Goal: Task Accomplishment & Management: Use online tool/utility

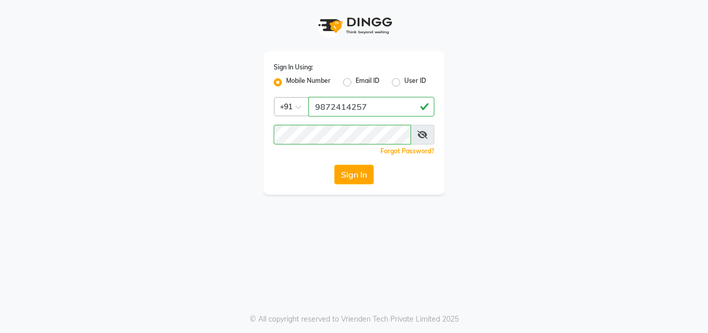
click at [353, 173] on button "Sign In" at bounding box center [353, 175] width 39 height 20
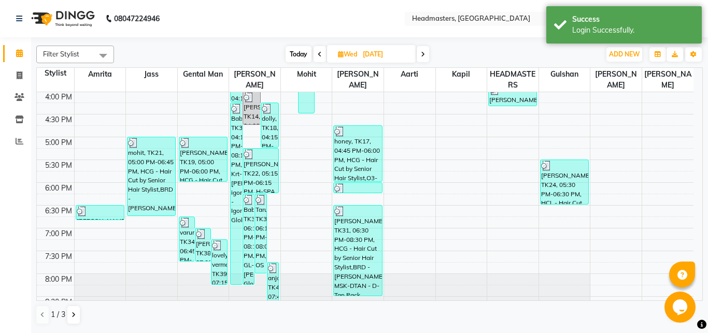
click at [421, 56] on span at bounding box center [422, 54] width 12 height 16
type input "[DATE]"
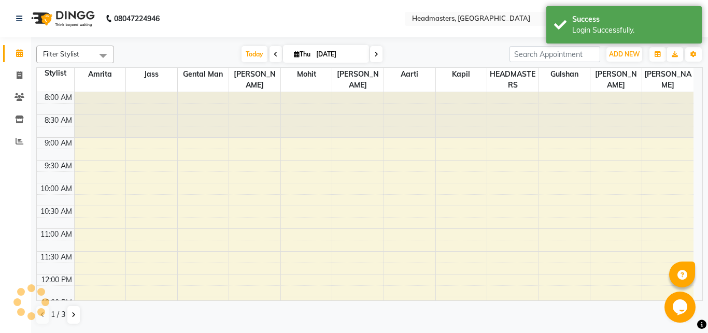
scroll to position [365, 0]
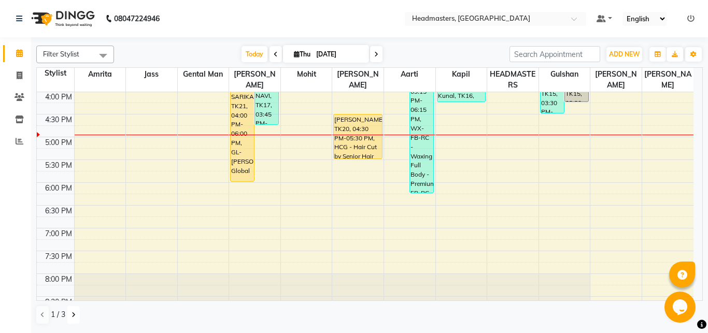
click at [72, 315] on icon at bounding box center [73, 315] width 4 height 6
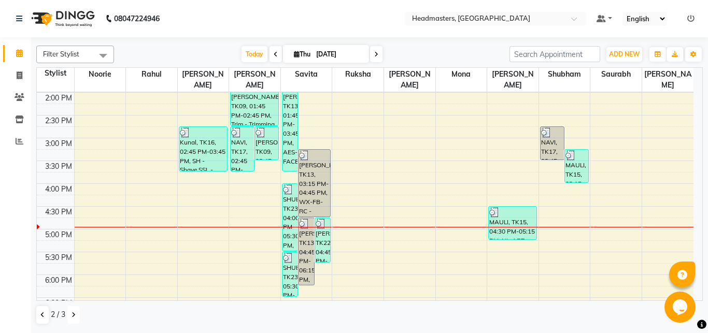
scroll to position [261, 0]
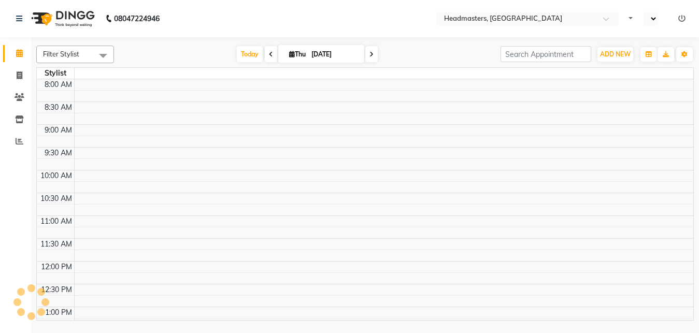
select select "en"
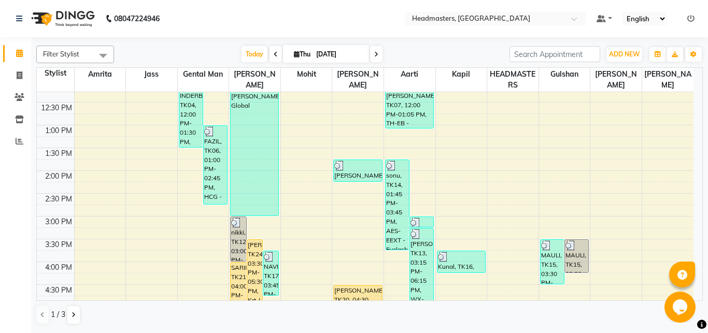
scroll to position [198, 0]
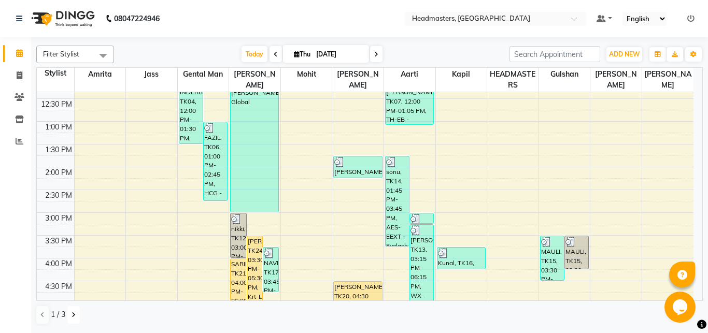
click at [72, 311] on button at bounding box center [73, 315] width 12 height 18
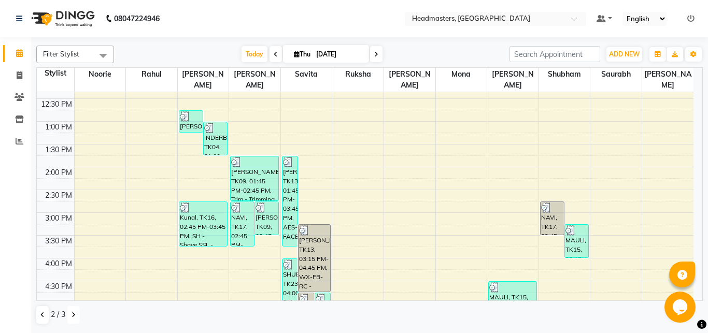
click at [72, 311] on button at bounding box center [73, 315] width 12 height 18
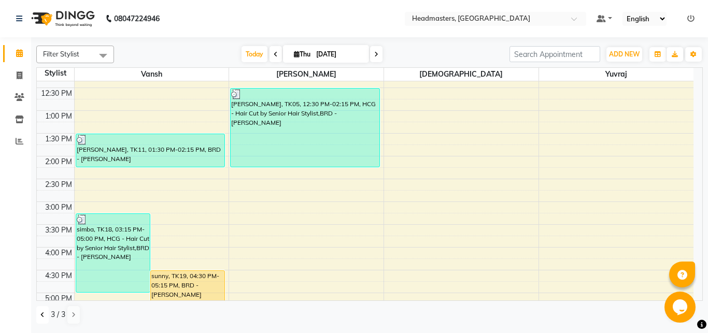
click at [44, 314] on icon at bounding box center [42, 315] width 4 height 6
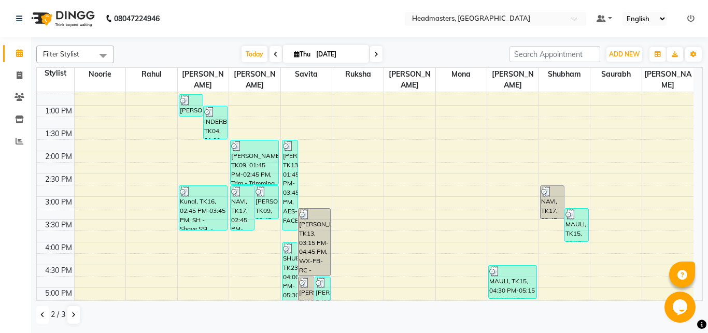
scroll to position [214, 0]
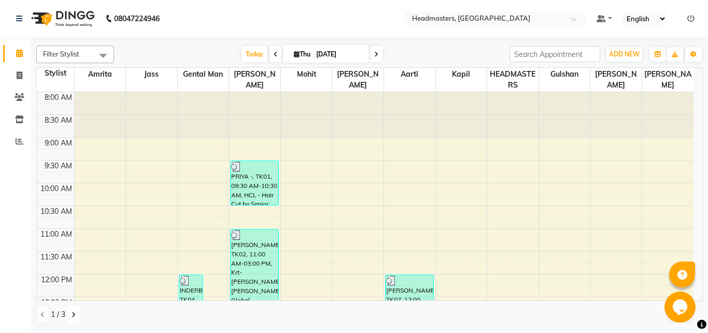
click at [74, 317] on icon at bounding box center [73, 315] width 4 height 6
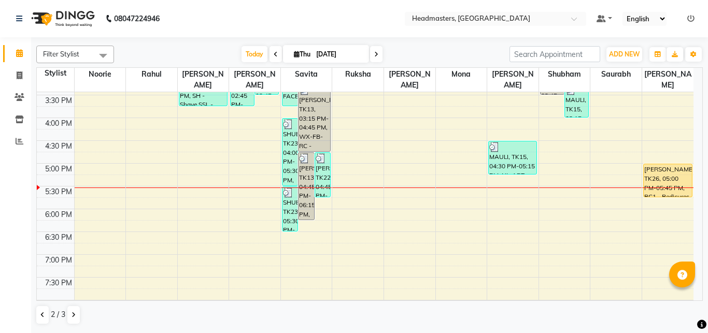
scroll to position [338, 0]
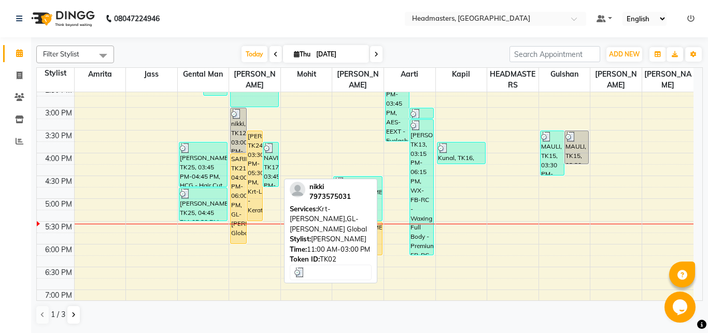
scroll to position [317, 0]
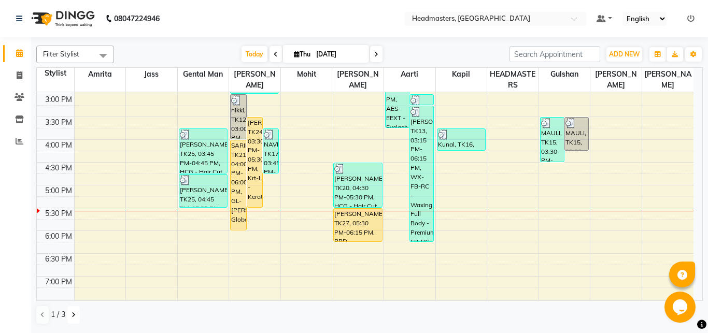
click at [72, 315] on icon at bounding box center [73, 315] width 4 height 6
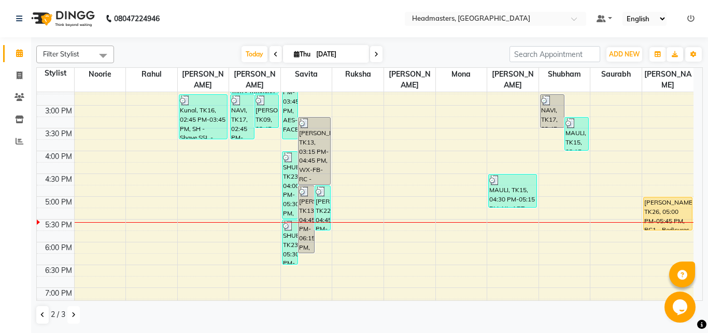
scroll to position [305, 0]
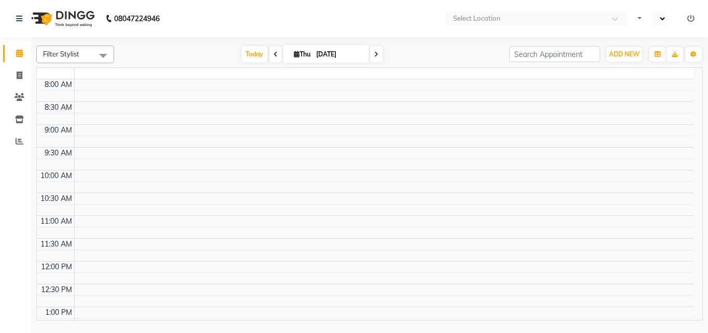
select select "en"
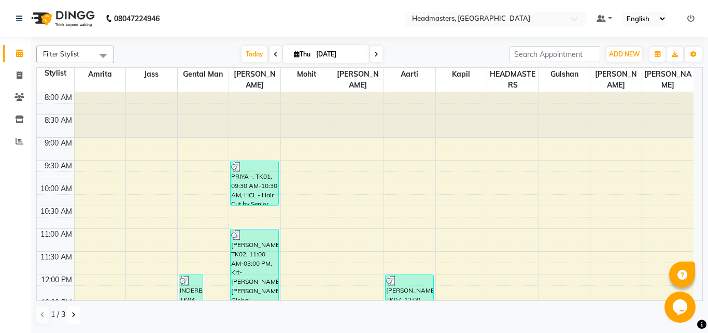
click at [73, 314] on icon at bounding box center [73, 315] width 4 height 6
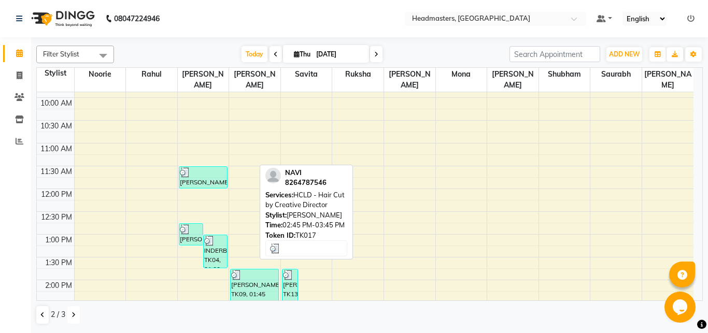
scroll to position [85, 0]
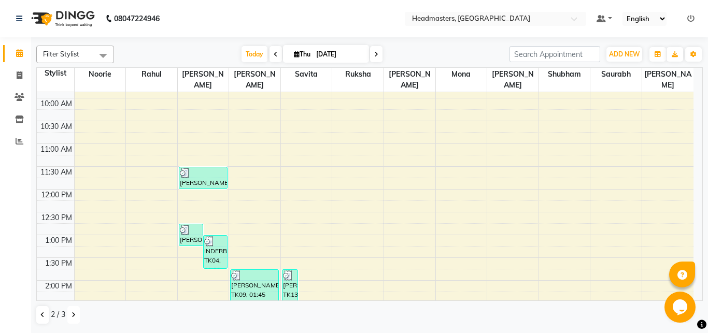
click at [76, 313] on button at bounding box center [73, 315] width 12 height 18
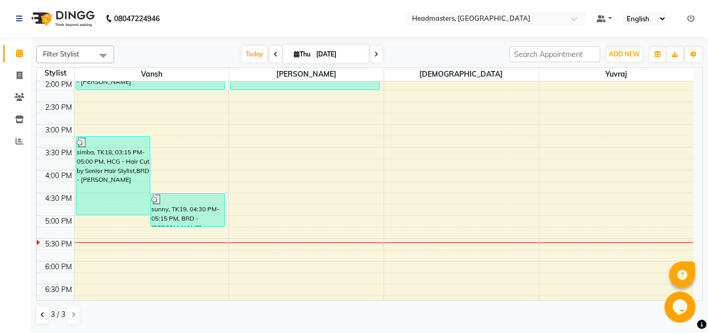
scroll to position [274, 0]
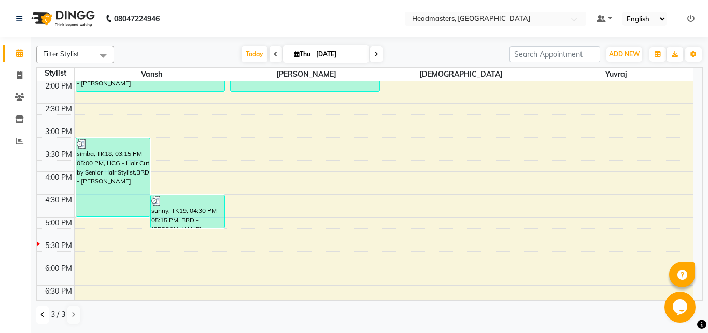
click at [41, 316] on icon at bounding box center [42, 315] width 4 height 6
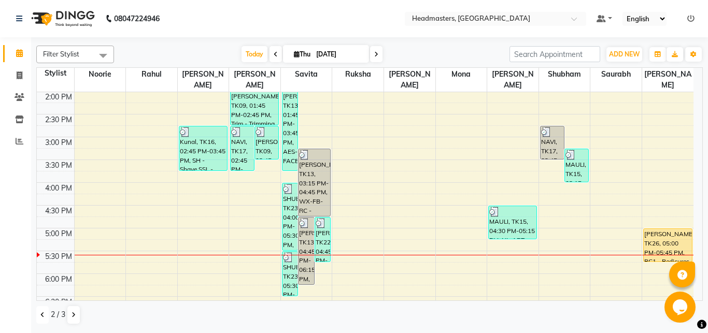
click at [41, 318] on icon at bounding box center [42, 315] width 4 height 6
